Goal: Download file/media

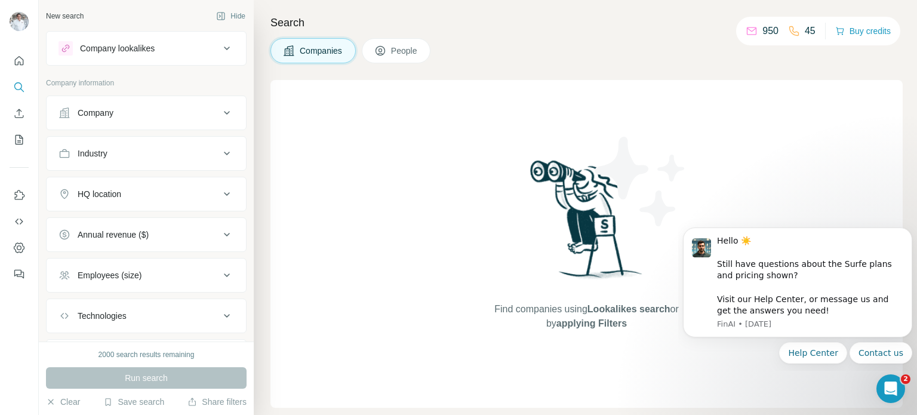
click at [53, 60] on button "Company lookalikes" at bounding box center [146, 48] width 199 height 29
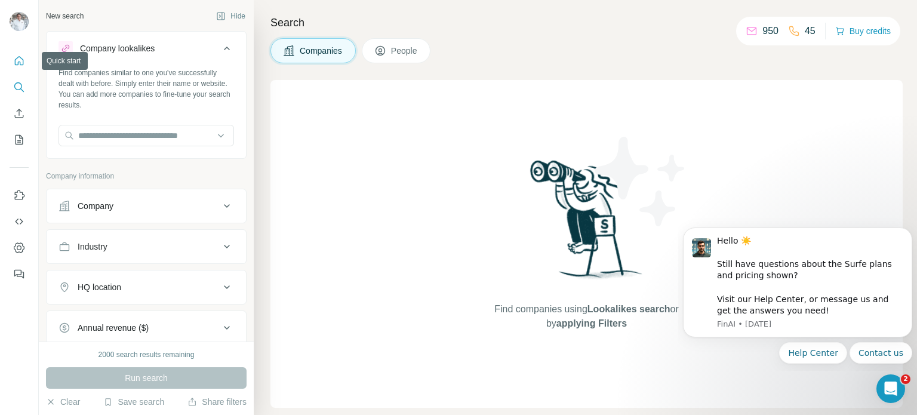
click at [26, 64] on button "Quick start" at bounding box center [19, 60] width 19 height 21
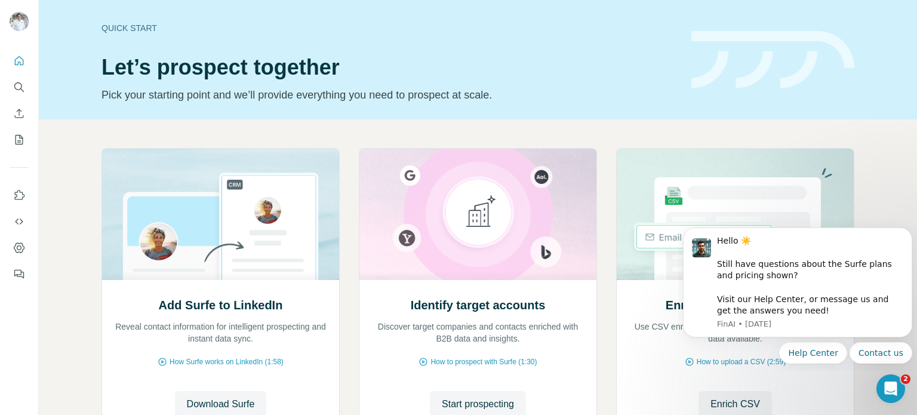
scroll to position [100, 0]
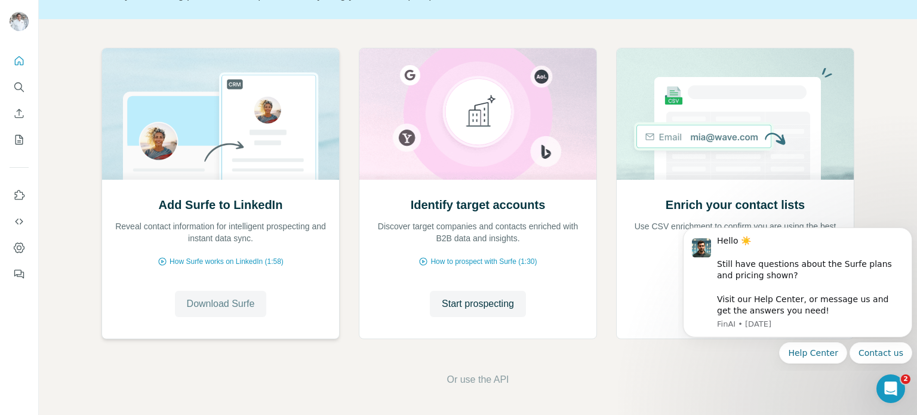
click at [215, 310] on button "Download Surfe" at bounding box center [221, 304] width 92 height 26
click at [214, 133] on img at bounding box center [220, 113] width 238 height 131
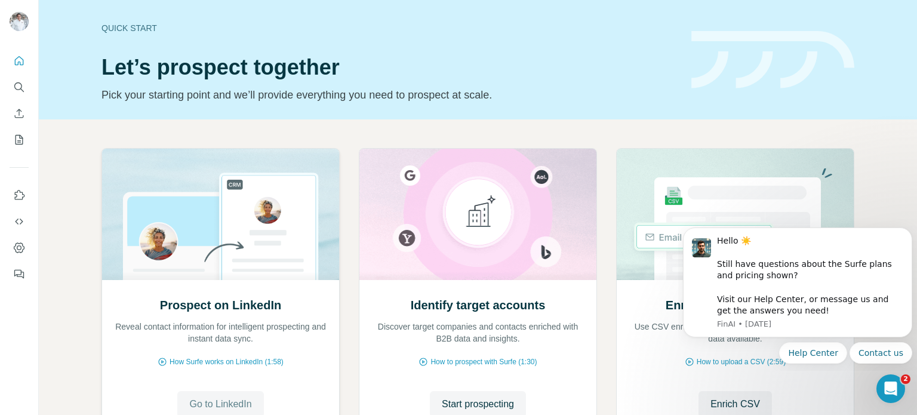
scroll to position [60, 0]
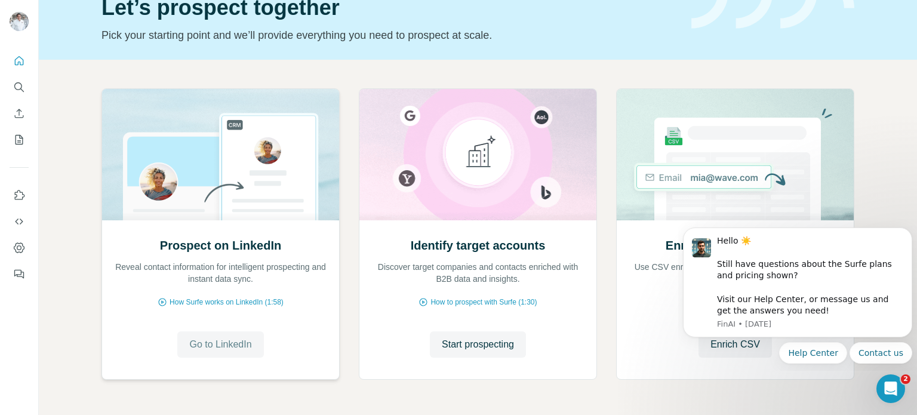
click at [215, 351] on span "Go to LinkedIn" at bounding box center [220, 344] width 62 height 14
